Goal: Task Accomplishment & Management: Manage account settings

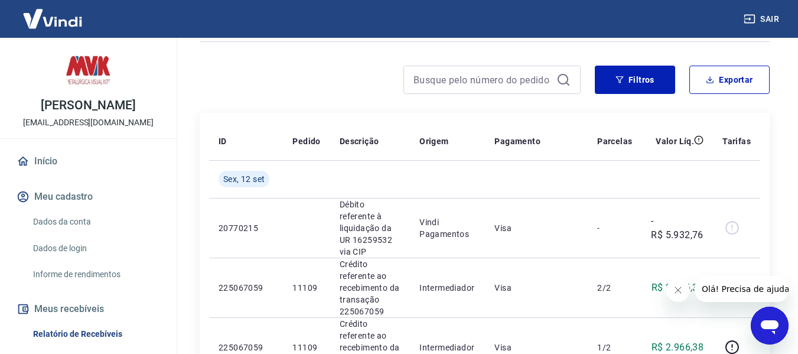
scroll to position [177, 0]
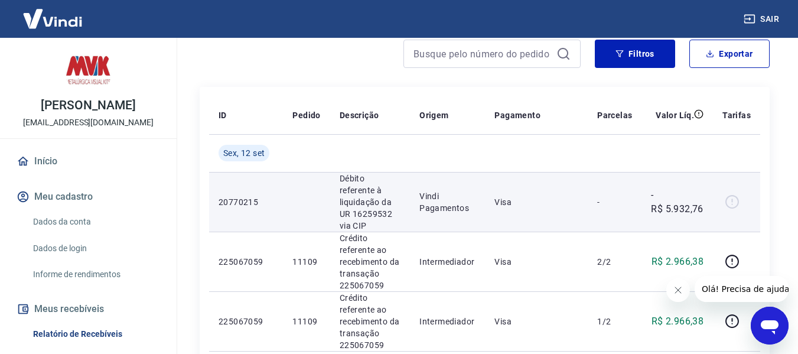
click at [521, 196] on p "Visa" at bounding box center [536, 202] width 84 height 12
click at [358, 185] on p "Débito referente à liquidação da UR 16259532 via CIP" at bounding box center [370, 201] width 61 height 59
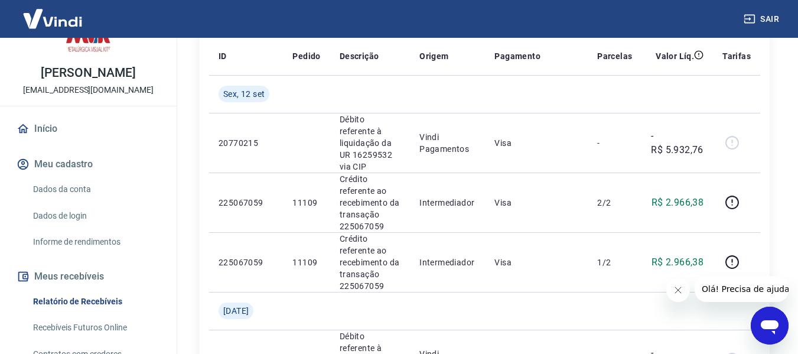
scroll to position [59, 0]
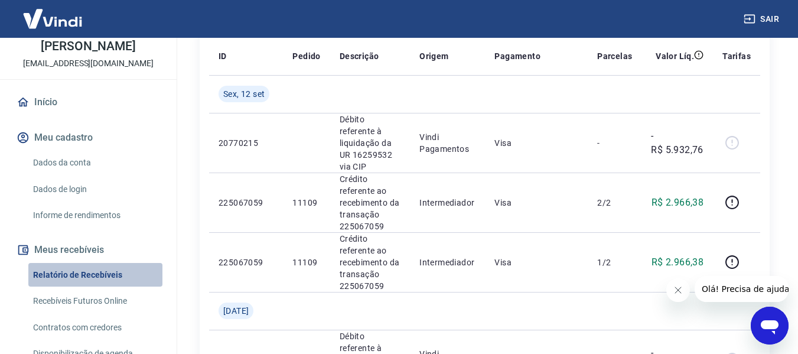
click at [113, 272] on link "Relatório de Recebíveis" at bounding box center [95, 275] width 134 height 24
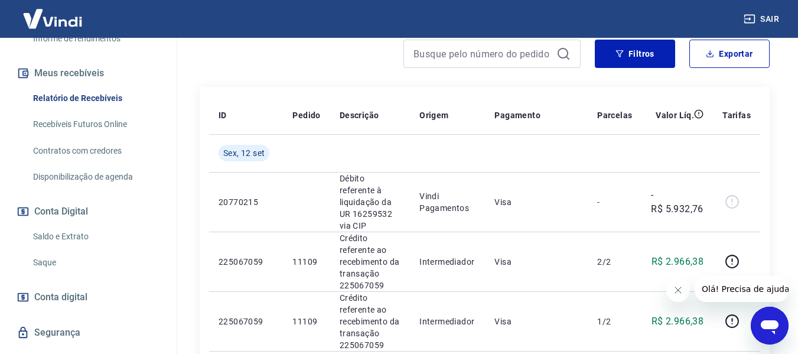
scroll to position [236, 0]
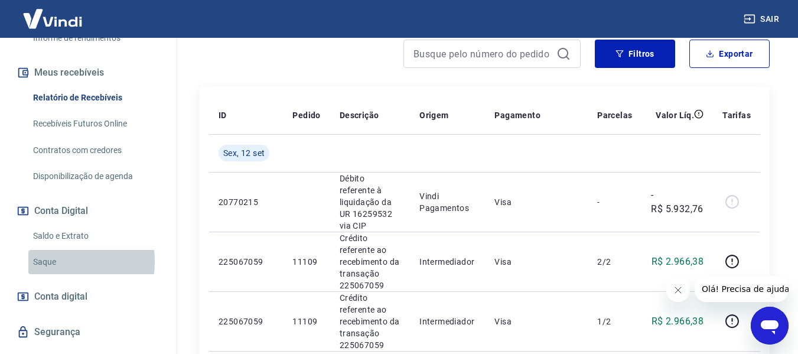
click at [43, 262] on link "Saque" at bounding box center [95, 262] width 134 height 24
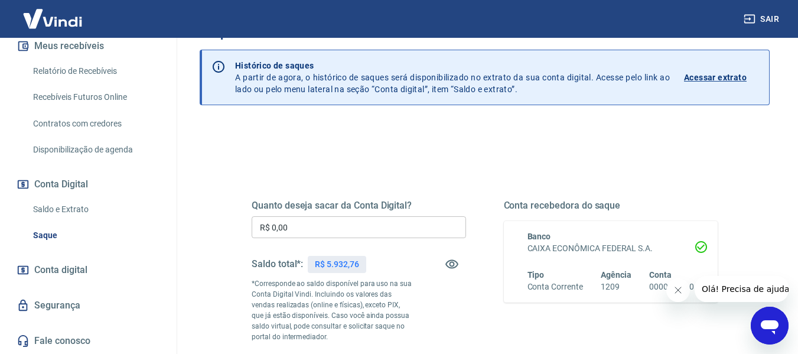
scroll to position [59, 0]
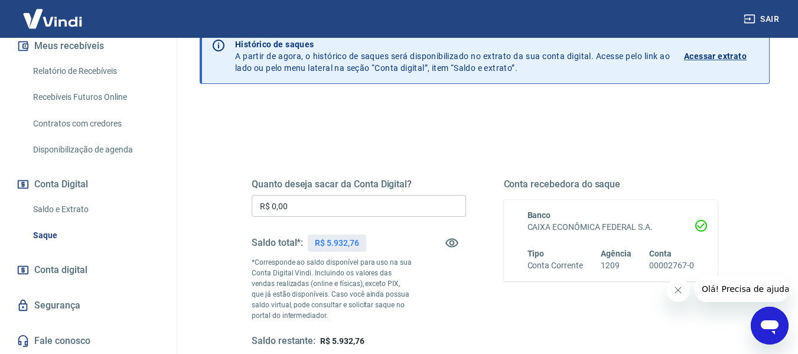
click at [318, 209] on input "R$ 0,00" at bounding box center [359, 206] width 214 height 22
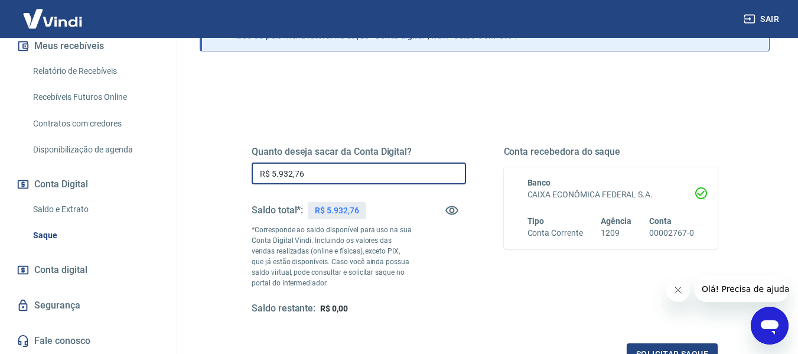
scroll to position [118, 0]
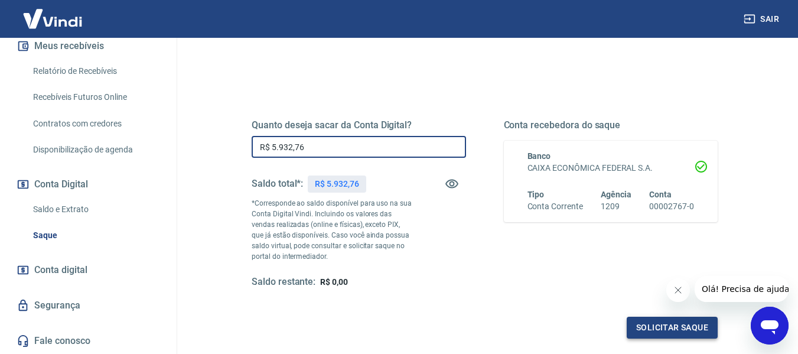
type input "R$ 5.932,76"
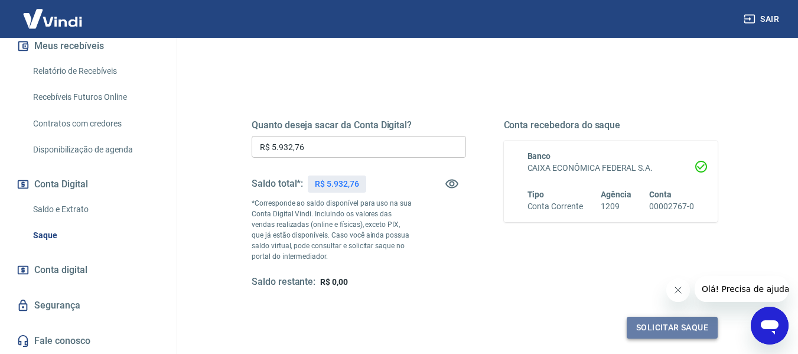
click at [671, 320] on button "Solicitar saque" at bounding box center [672, 328] width 91 height 22
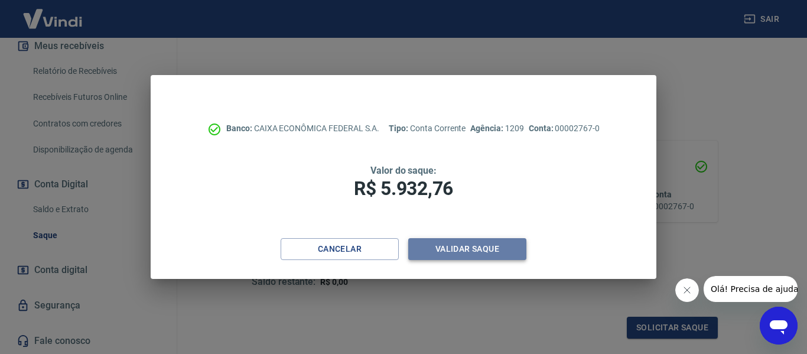
click at [495, 247] on button "Validar saque" at bounding box center [467, 249] width 118 height 22
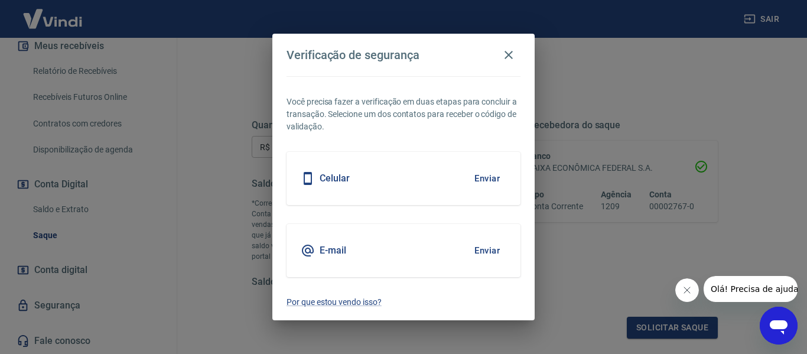
click at [438, 198] on div "Celular Enviar" at bounding box center [403, 178] width 234 height 53
click at [478, 184] on button "Enviar" at bounding box center [487, 178] width 38 height 25
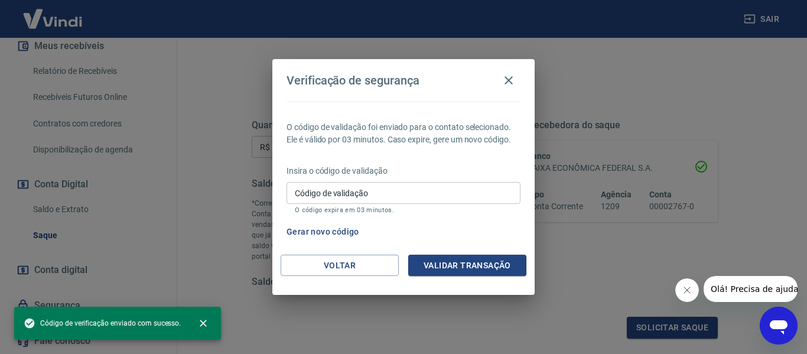
click at [431, 197] on input "Código de validação" at bounding box center [403, 193] width 234 height 22
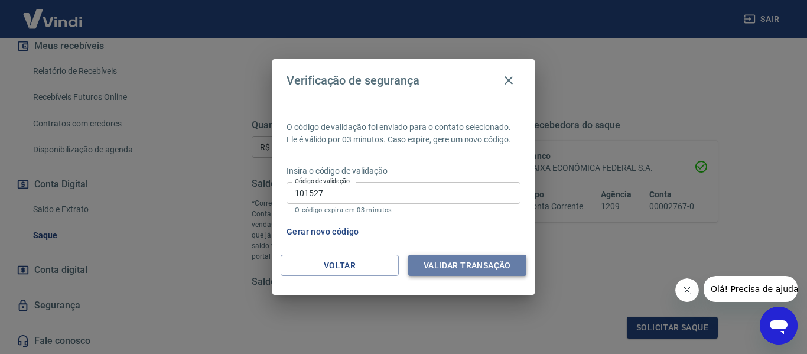
click at [461, 262] on button "Validar transação" at bounding box center [467, 266] width 118 height 22
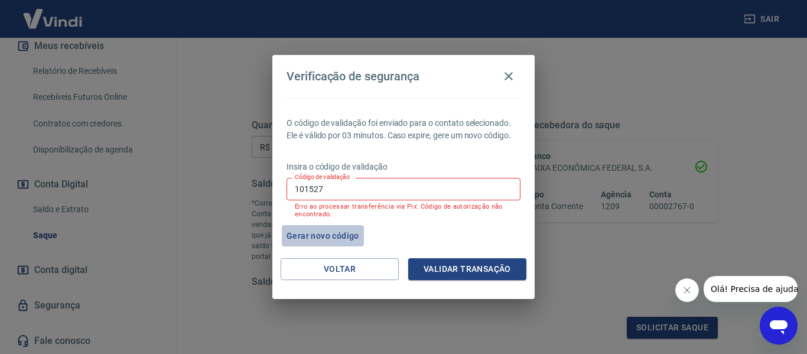
click at [311, 235] on button "Gerar novo código" at bounding box center [323, 236] width 82 height 22
click at [358, 192] on input "101527" at bounding box center [403, 189] width 234 height 22
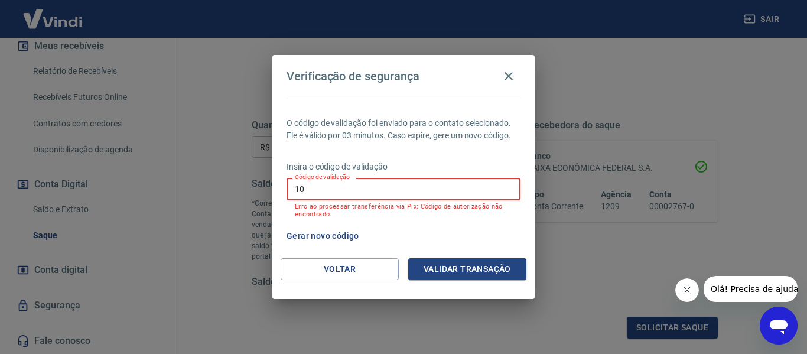
type input "1"
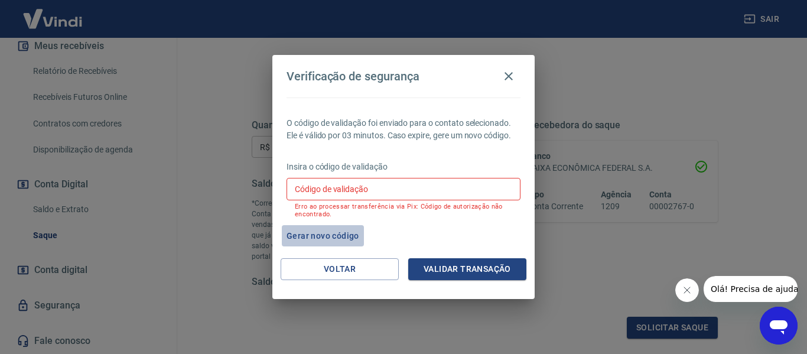
click at [342, 234] on button "Gerar novo código" at bounding box center [323, 236] width 82 height 22
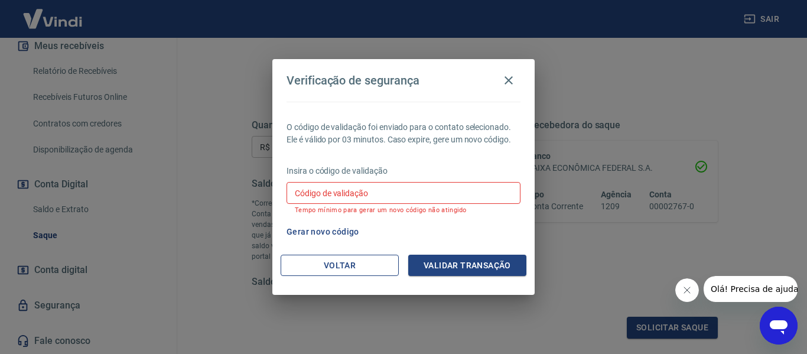
click at [344, 270] on button "Voltar" at bounding box center [339, 266] width 118 height 22
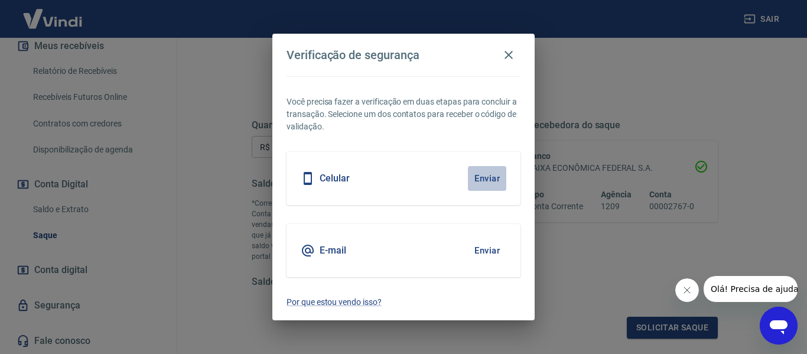
click at [489, 177] on button "Enviar" at bounding box center [487, 178] width 38 height 25
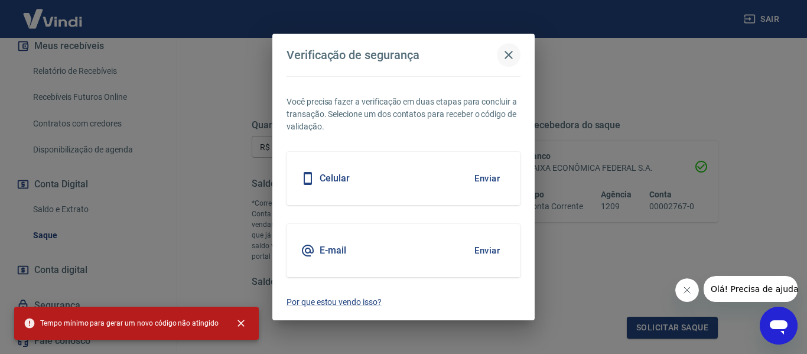
click at [510, 56] on icon "button" at bounding box center [508, 55] width 8 height 8
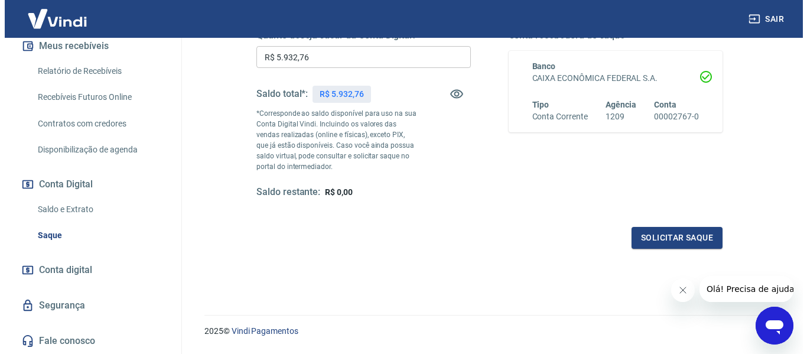
scroll to position [236, 0]
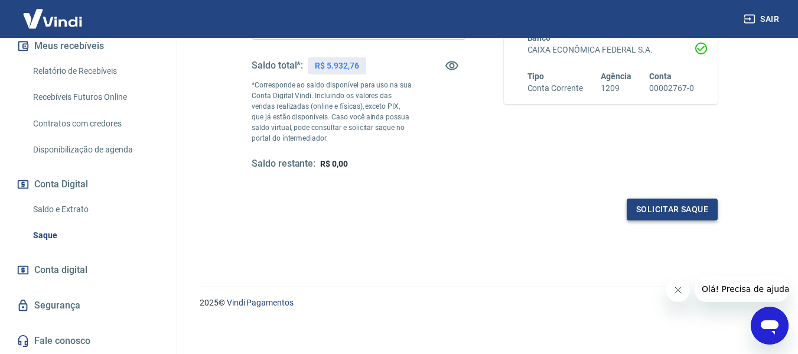
click at [642, 213] on button "Solicitar saque" at bounding box center [672, 209] width 91 height 22
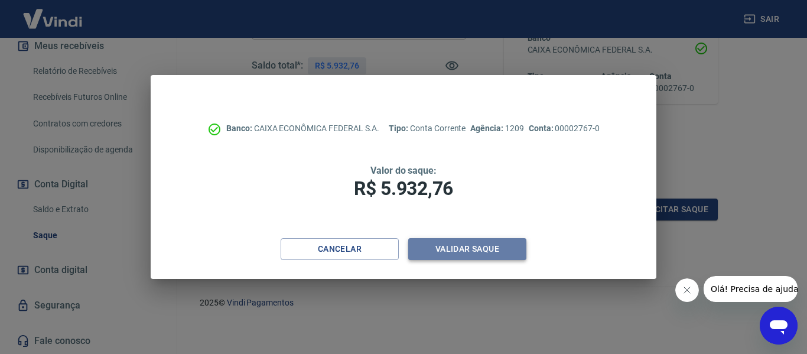
click at [479, 247] on button "Validar saque" at bounding box center [467, 249] width 118 height 22
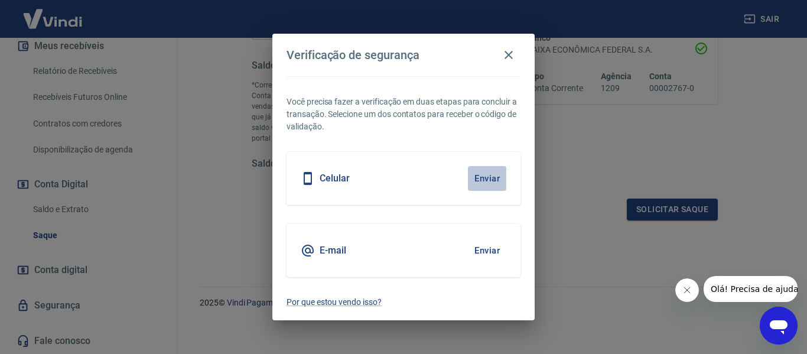
click at [481, 177] on button "Enviar" at bounding box center [487, 178] width 38 height 25
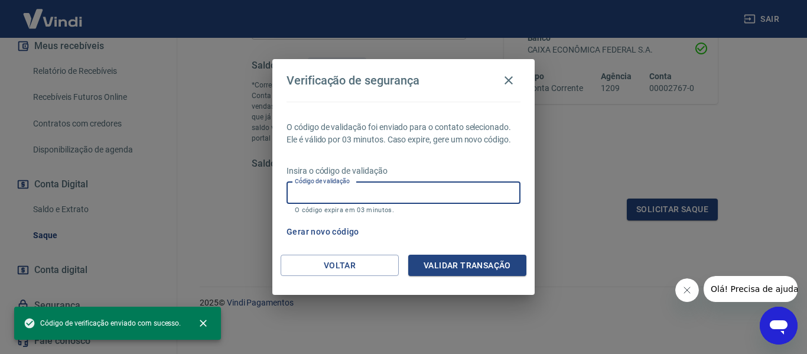
click at [404, 188] on input "Código de validação" at bounding box center [403, 193] width 234 height 22
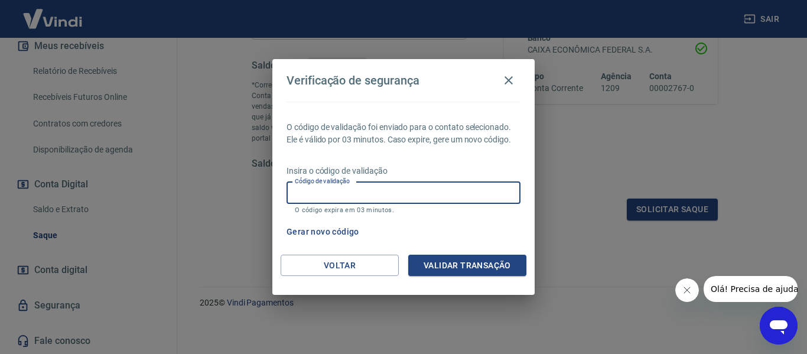
click at [468, 224] on div "Gerar novo código" at bounding box center [401, 232] width 239 height 22
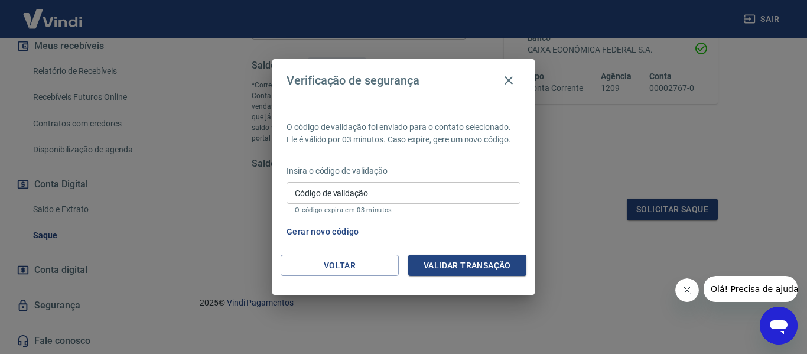
click at [347, 87] on h4 "Verificação de segurança" at bounding box center [352, 80] width 133 height 14
click at [387, 79] on h4 "Verificação de segurança" at bounding box center [352, 80] width 133 height 14
click at [357, 262] on button "Voltar" at bounding box center [339, 266] width 118 height 22
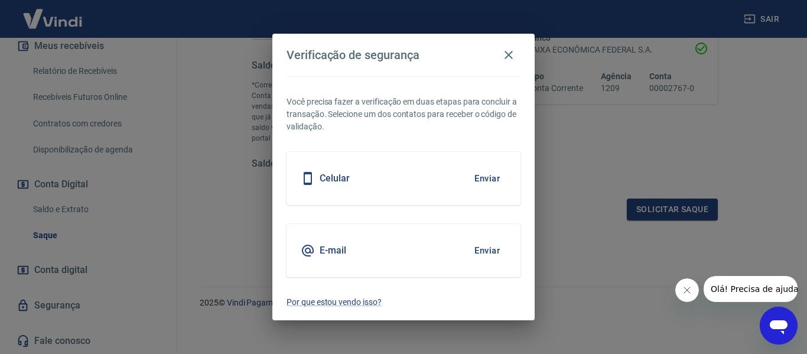
click at [334, 253] on h5 "E-mail" at bounding box center [332, 250] width 27 height 12
click at [477, 246] on button "Enviar" at bounding box center [487, 250] width 38 height 25
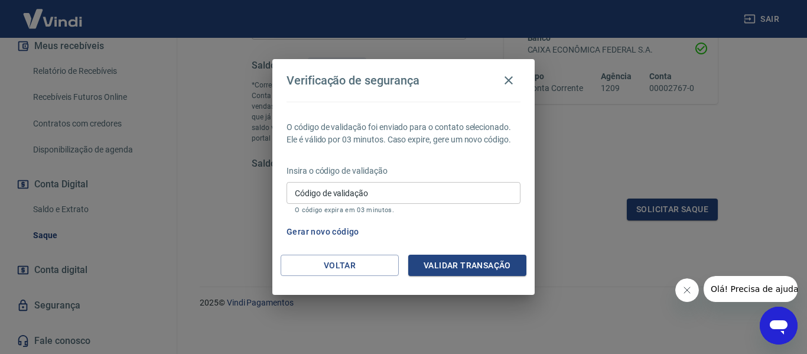
click at [351, 195] on input "Código de validação" at bounding box center [403, 193] width 234 height 22
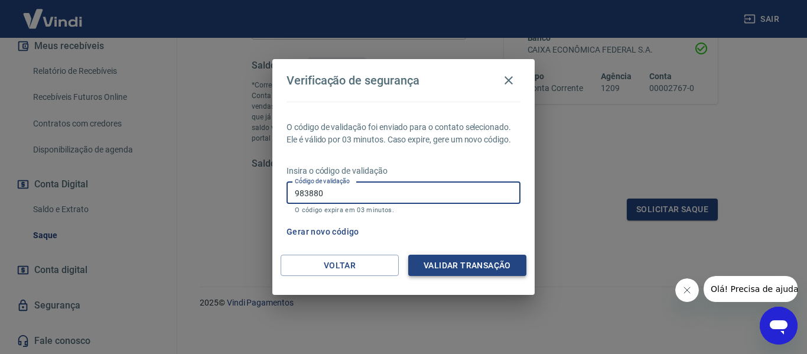
type input "983880"
click at [432, 260] on button "Validar transação" at bounding box center [467, 266] width 118 height 22
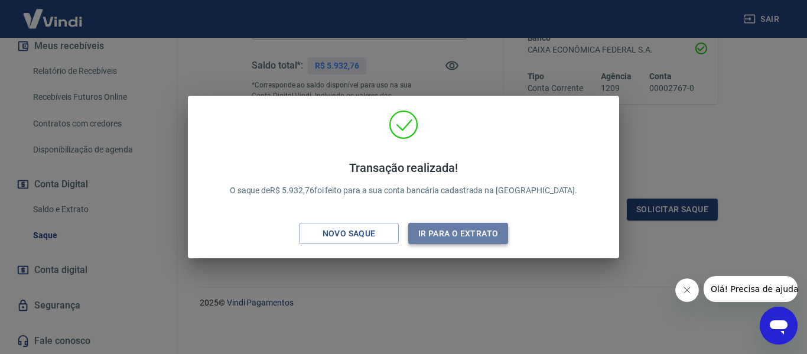
click at [439, 230] on button "Ir para o extrato" at bounding box center [458, 234] width 100 height 22
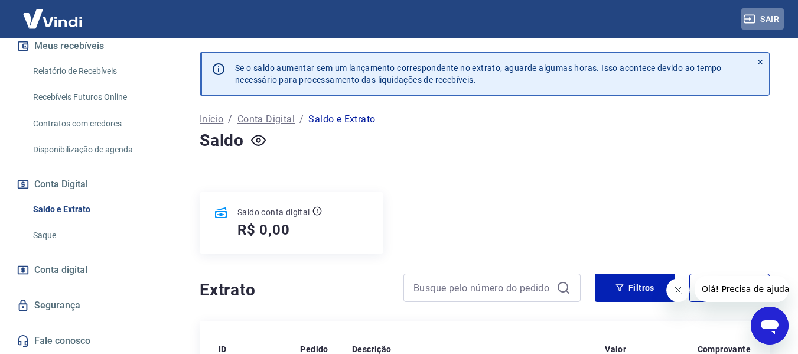
click at [766, 18] on button "Sair" at bounding box center [762, 19] width 43 height 22
